Goal: Task Accomplishment & Management: Manage account settings

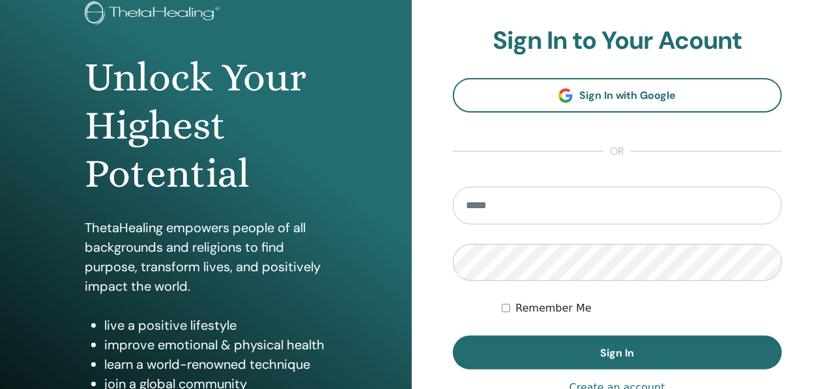
scroll to position [130, 0]
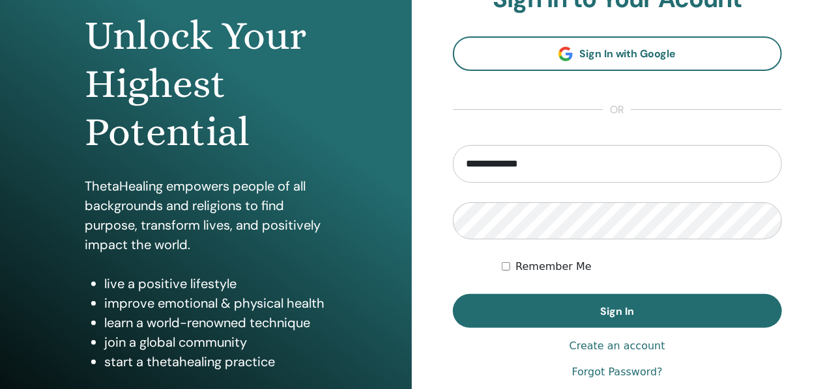
type input "**********"
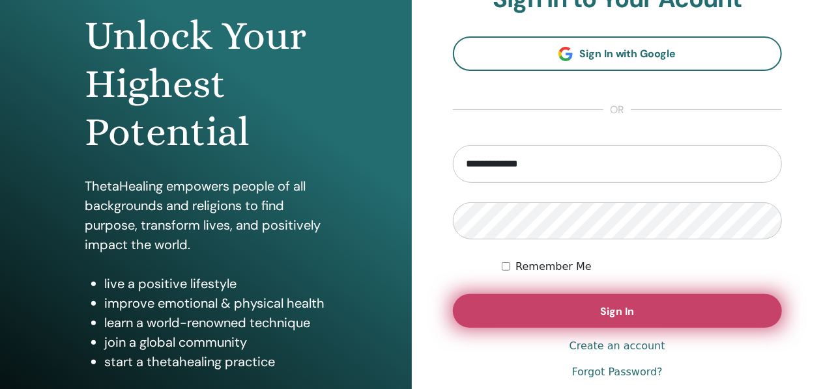
click at [552, 300] on button "Sign In" at bounding box center [618, 311] width 330 height 34
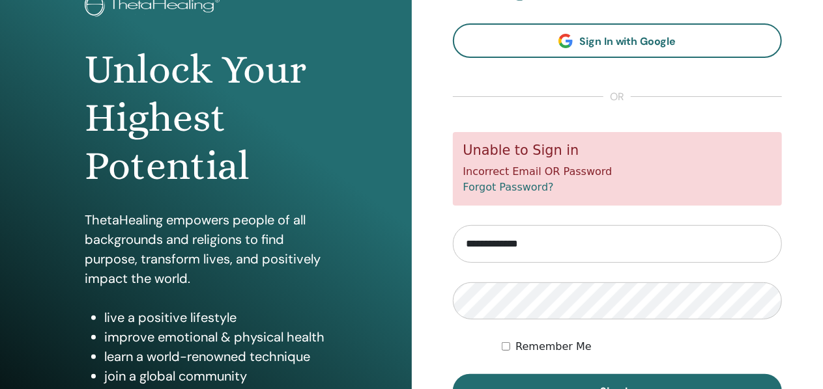
scroll to position [130, 0]
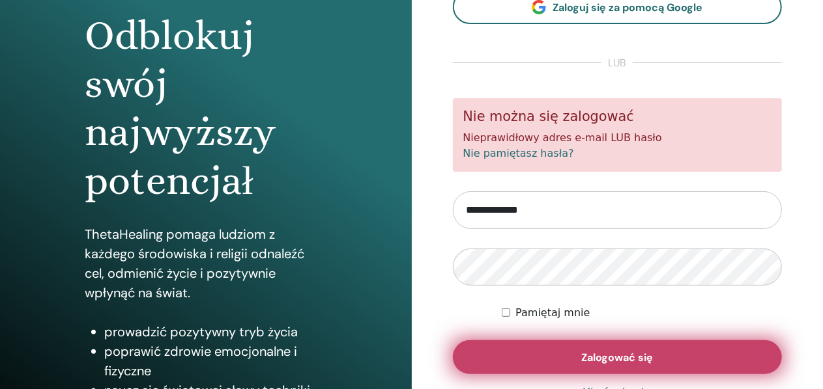
click at [589, 354] on font "Zalogować się" at bounding box center [617, 358] width 72 height 14
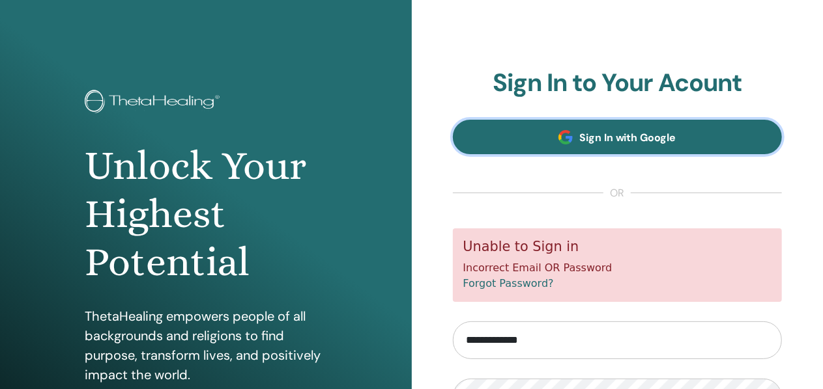
click at [547, 141] on link "Sign In with Google" at bounding box center [618, 137] width 330 height 35
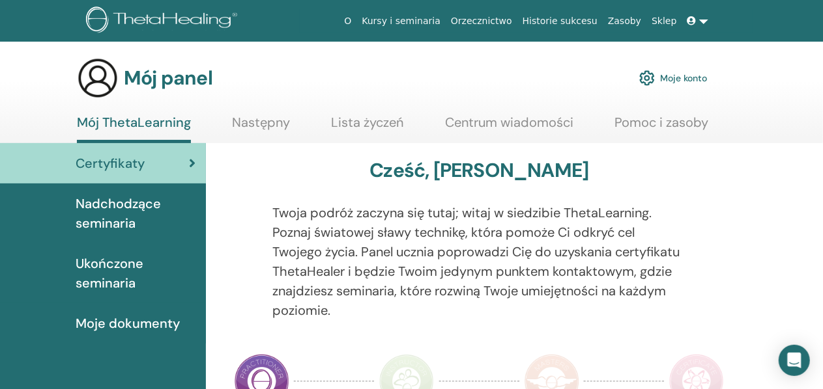
click at [659, 93] on div "Mój panel Moje konto" at bounding box center [392, 78] width 630 height 42
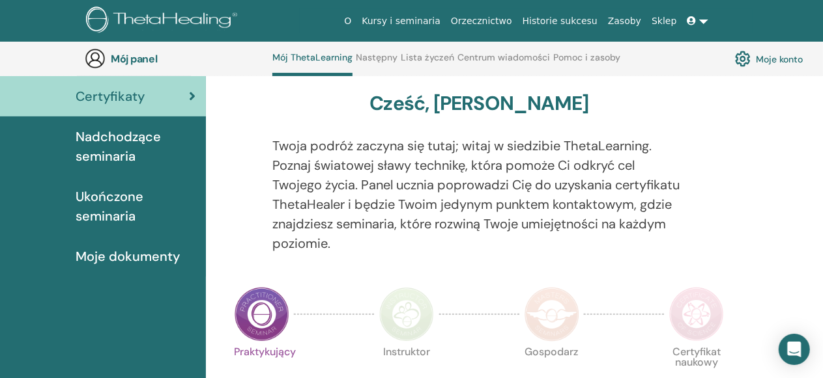
scroll to position [99, 0]
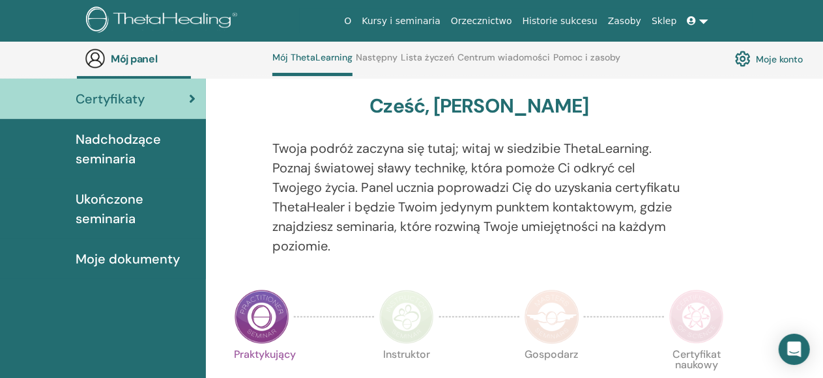
click at [780, 59] on font "Moje konto" at bounding box center [779, 59] width 47 height 12
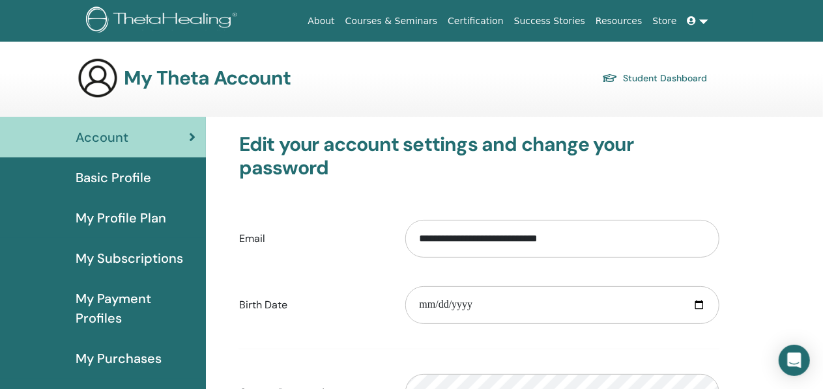
click at [702, 21] on link at bounding box center [697, 21] width 31 height 24
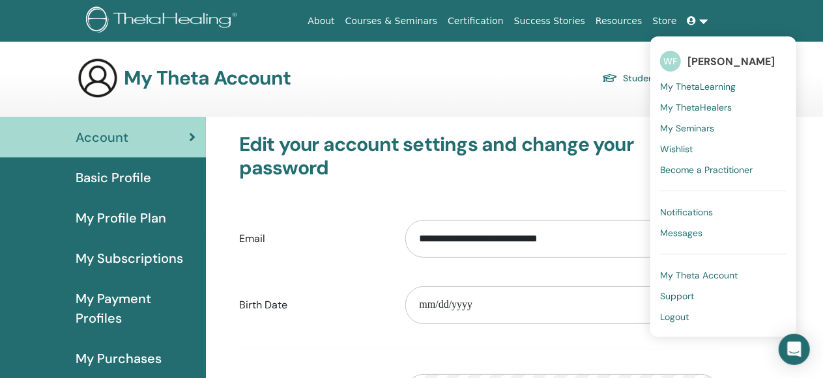
click at [690, 59] on span "[PERSON_NAME]" at bounding box center [730, 62] width 87 height 14
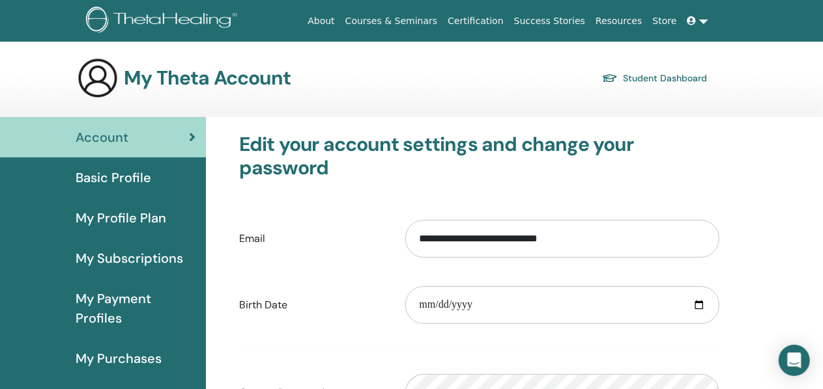
click at [339, 18] on link "About" at bounding box center [320, 21] width 37 height 24
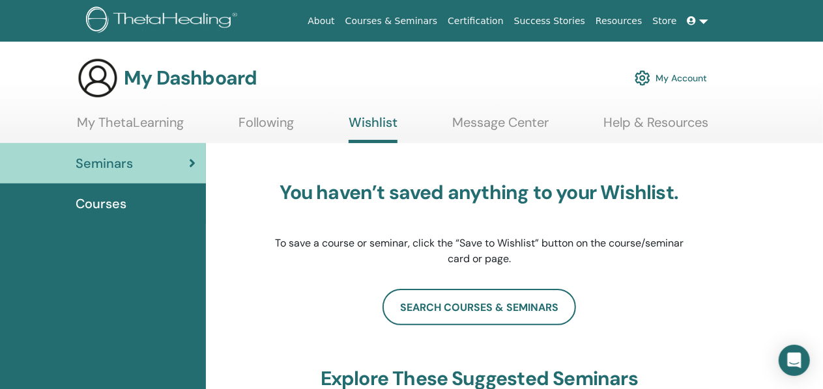
click at [703, 23] on link at bounding box center [697, 21] width 31 height 24
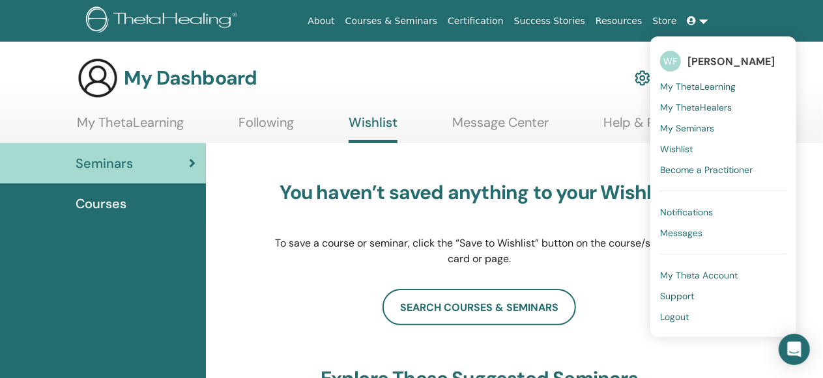
click at [694, 59] on span "[PERSON_NAME]" at bounding box center [730, 62] width 87 height 14
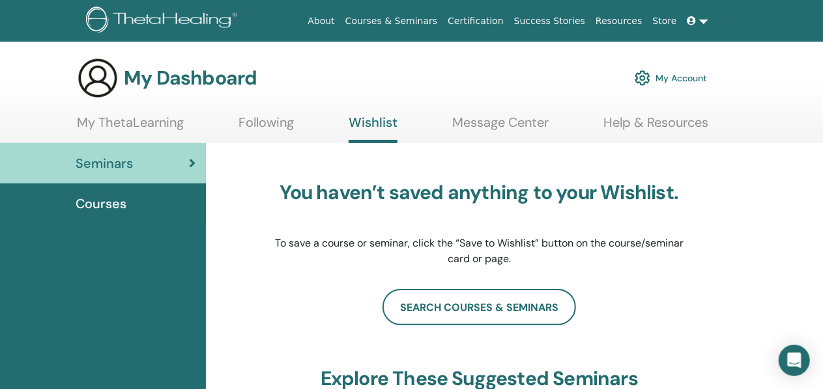
click at [696, 73] on link "My Account" at bounding box center [670, 78] width 72 height 29
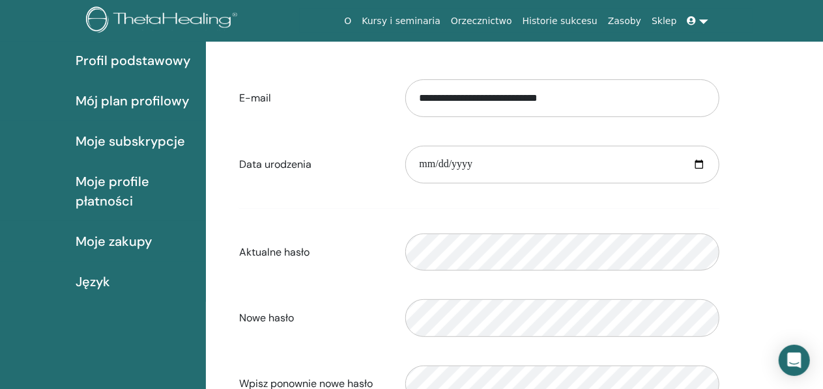
scroll to position [65, 0]
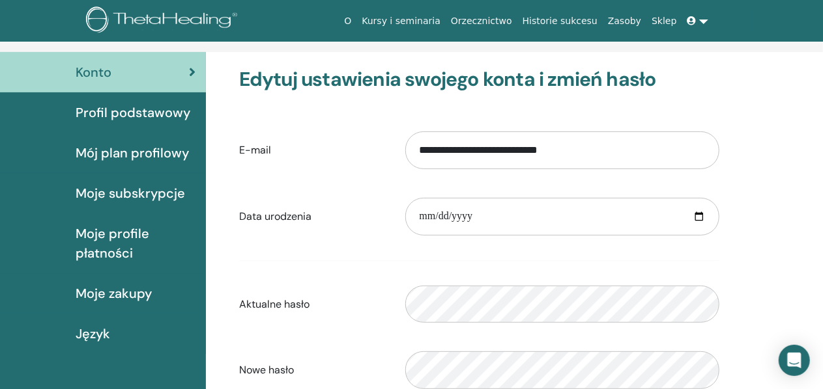
click at [742, 93] on div "**********" at bounding box center [479, 288] width 531 height 472
click at [434, 25] on font "Kursy i seminaria" at bounding box center [400, 21] width 79 height 10
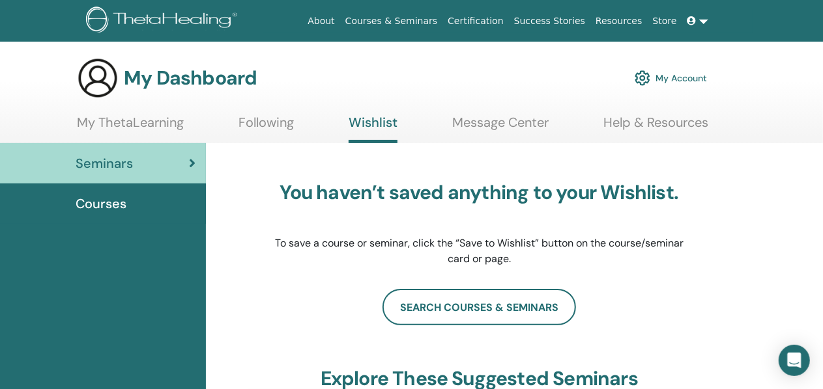
click at [675, 76] on link "My Account" at bounding box center [670, 78] width 72 height 29
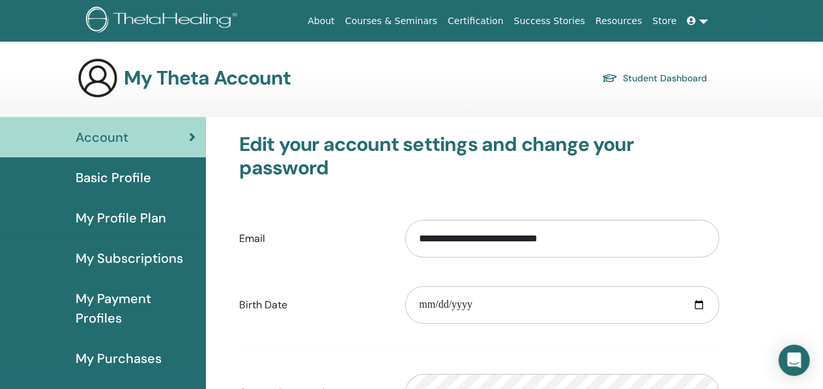
click at [700, 24] on link at bounding box center [697, 21] width 31 height 24
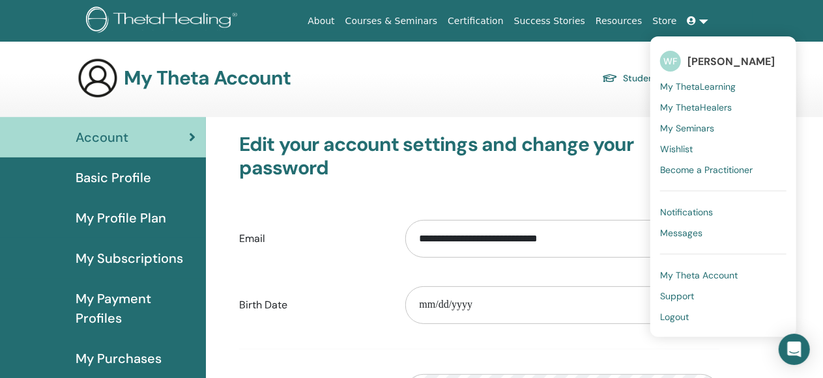
click at [694, 58] on span "[PERSON_NAME]" at bounding box center [730, 62] width 87 height 14
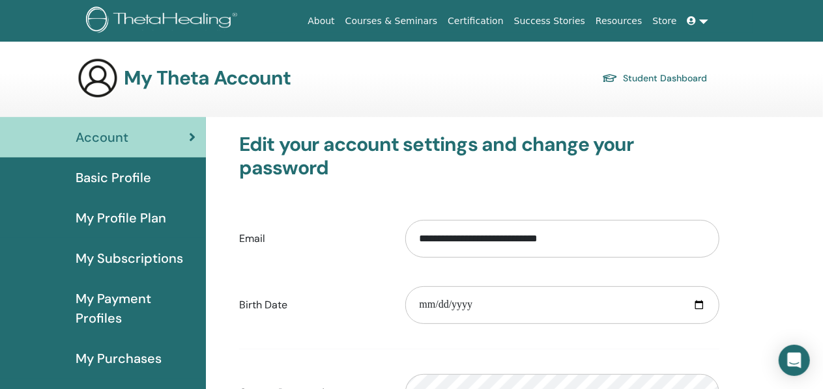
click at [339, 15] on link "About" at bounding box center [320, 21] width 37 height 24
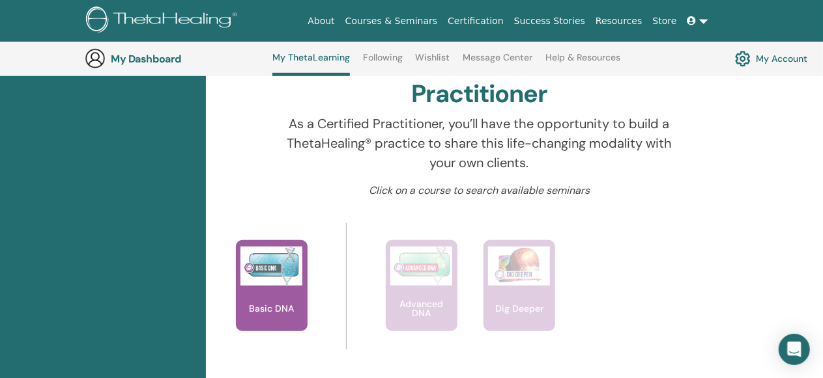
scroll to position [425, 0]
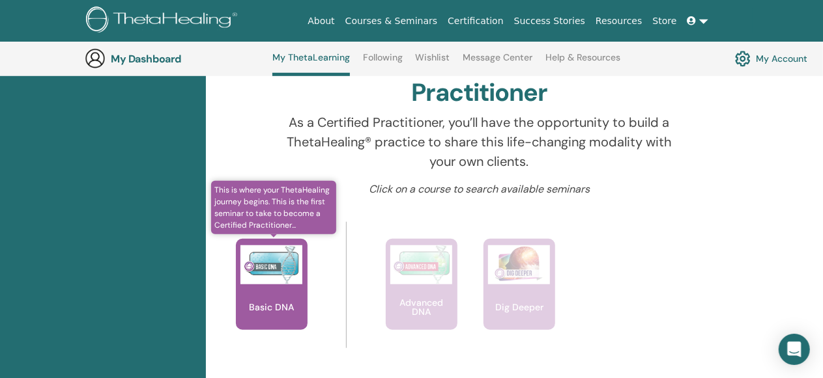
click at [268, 289] on div "Basic DNA" at bounding box center [272, 284] width 72 height 91
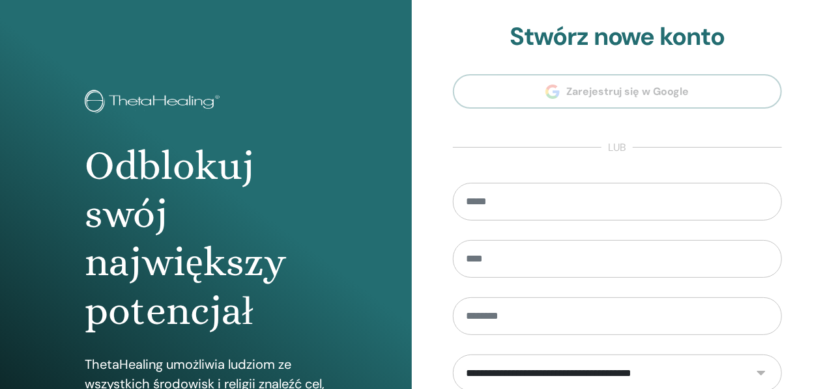
click at [734, 79] on section "**********" at bounding box center [618, 294] width 330 height 545
click at [658, 88] on section "**********" at bounding box center [618, 294] width 330 height 545
click at [609, 83] on section "**********" at bounding box center [618, 294] width 330 height 545
click at [571, 201] on input "email" at bounding box center [618, 202] width 330 height 38
